Goal: Navigation & Orientation: Understand site structure

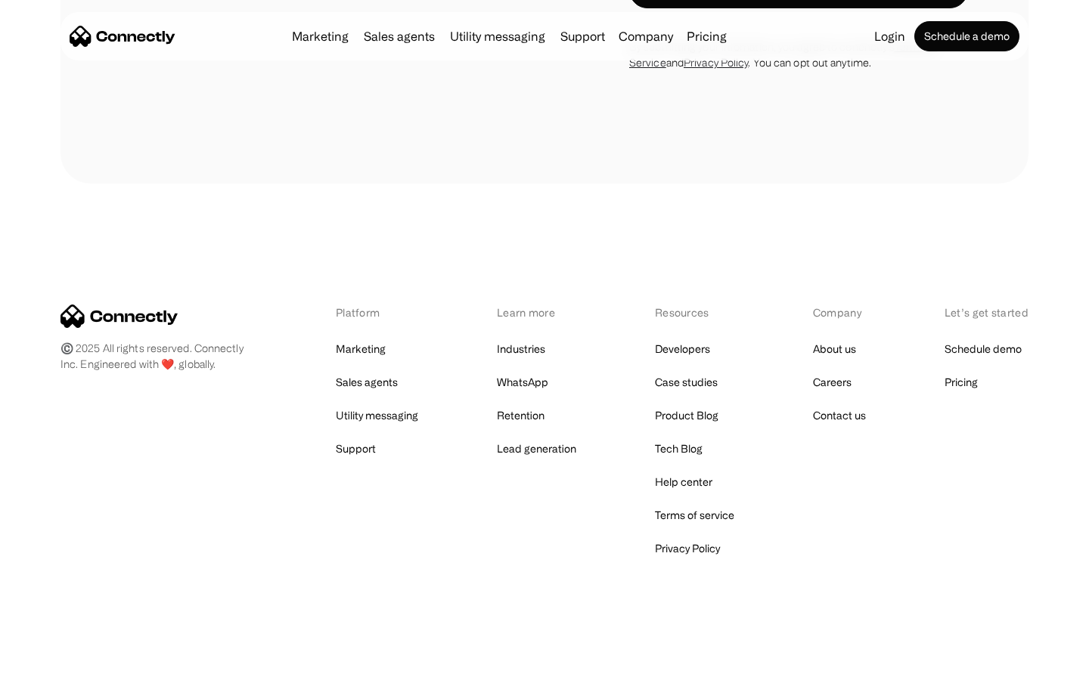
scroll to position [2557, 0]
